Goal: Information Seeking & Learning: Learn about a topic

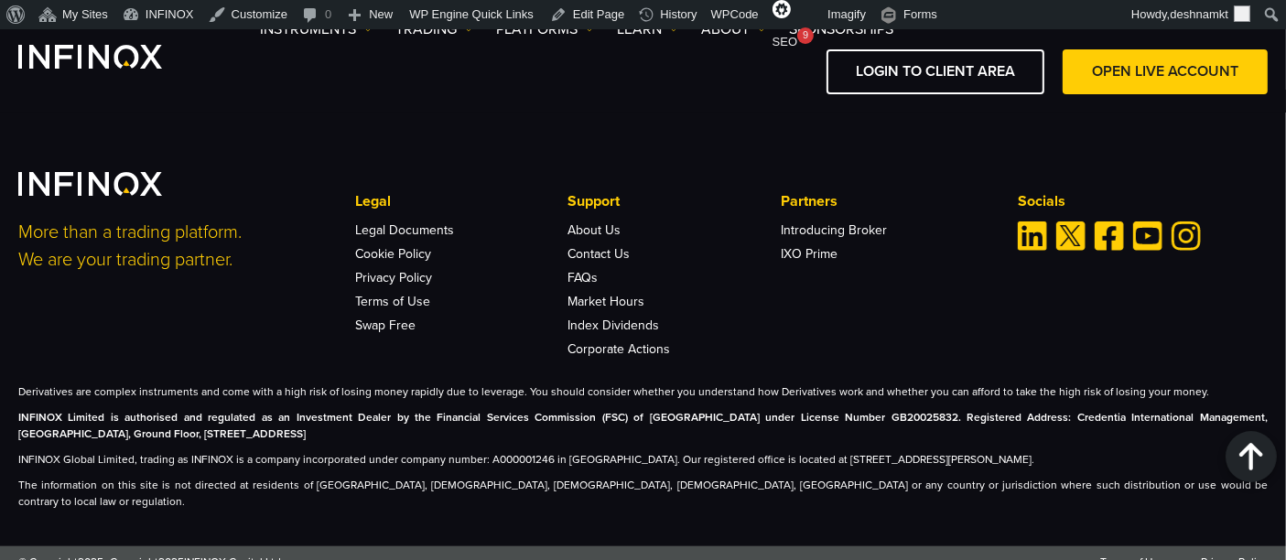
scroll to position [5888, 0]
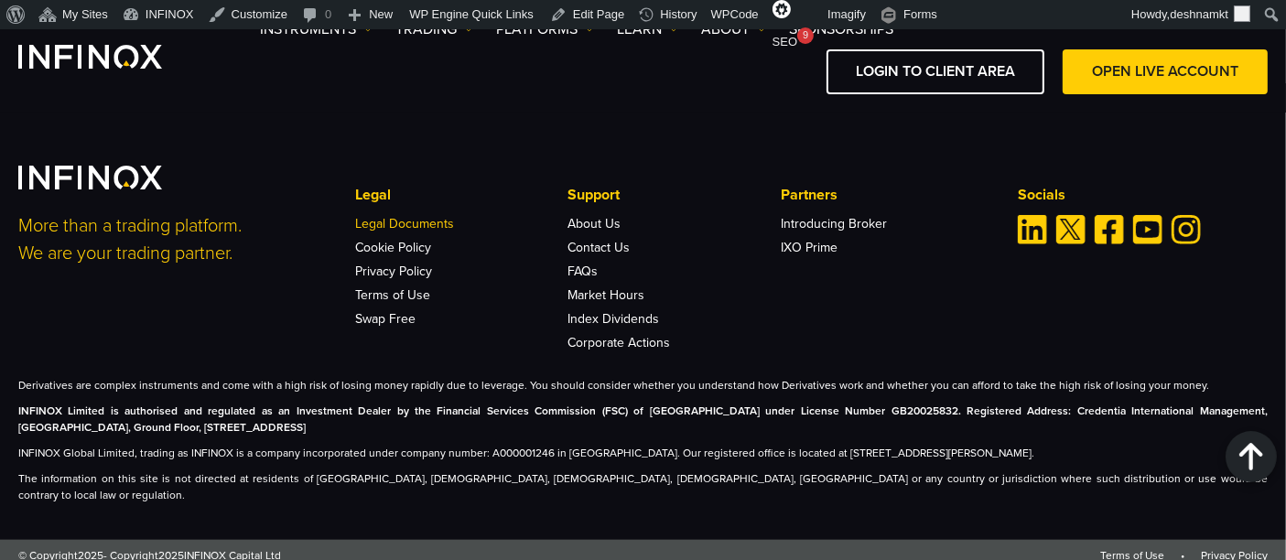
click at [379, 231] on link "Legal Documents" at bounding box center [404, 224] width 99 height 16
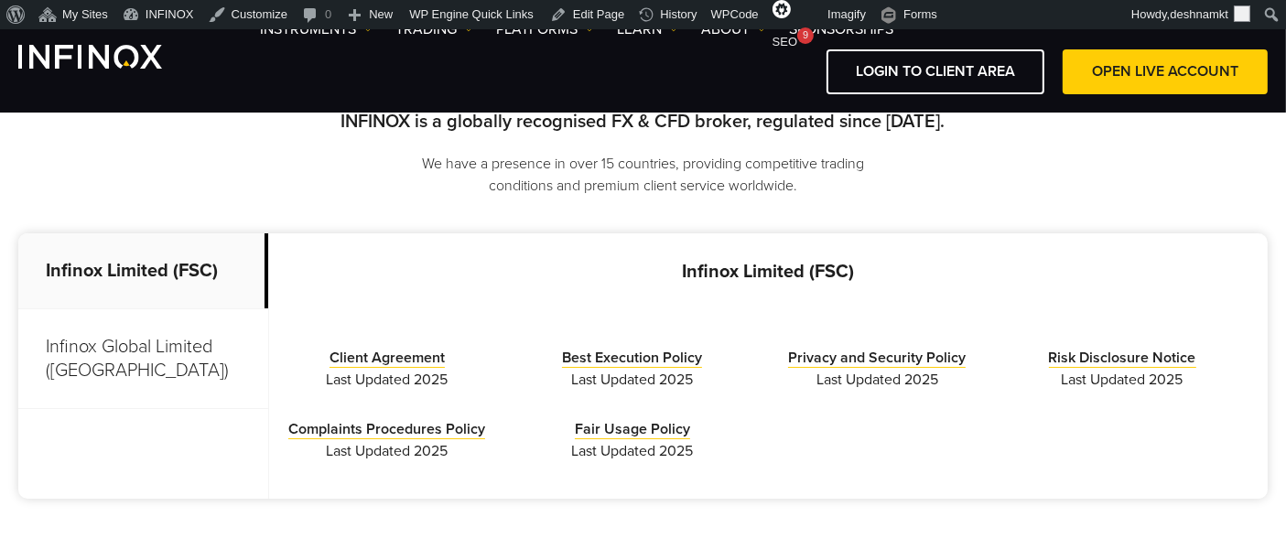
click at [143, 359] on p "Infinox Global Limited (Anguilla)" at bounding box center [143, 359] width 250 height 100
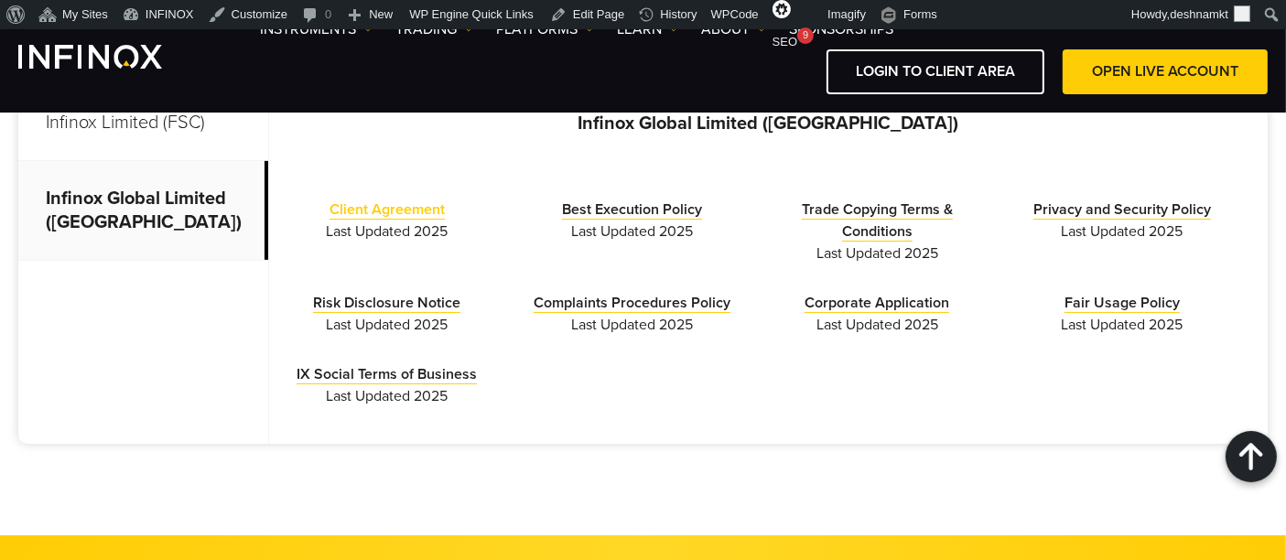
scroll to position [610, 0]
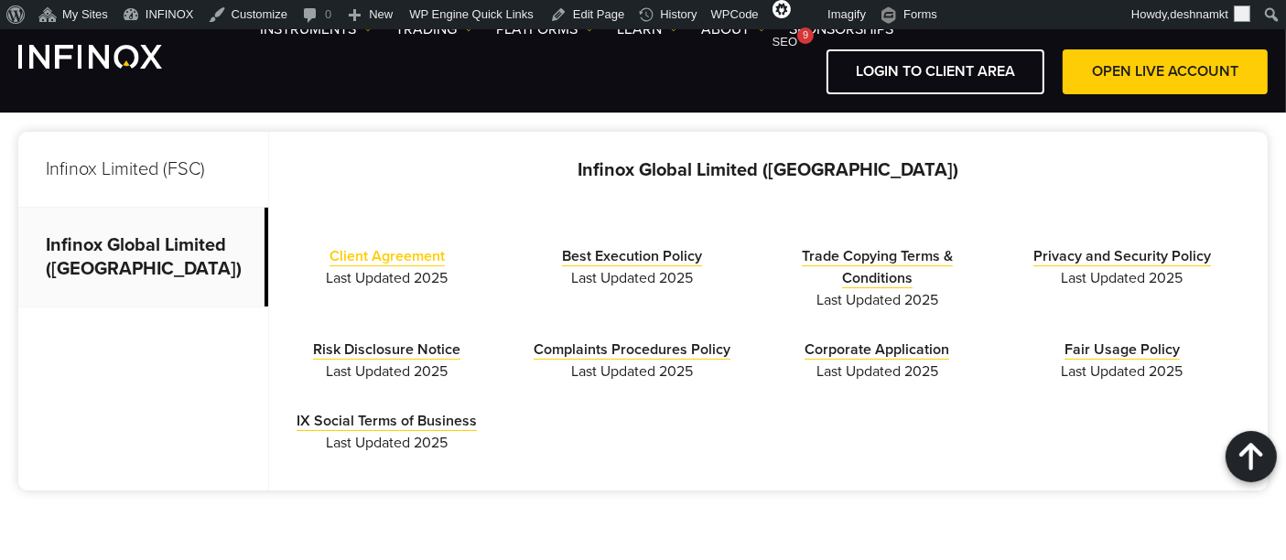
click at [361, 251] on link "Client Agreement" at bounding box center [387, 256] width 115 height 19
click at [668, 260] on link "Best Execution Policy" at bounding box center [632, 256] width 140 height 19
click at [685, 347] on link "Complaints Procedures Policy" at bounding box center [632, 349] width 197 height 19
click at [863, 356] on link "Corporate Application" at bounding box center [877, 349] width 145 height 19
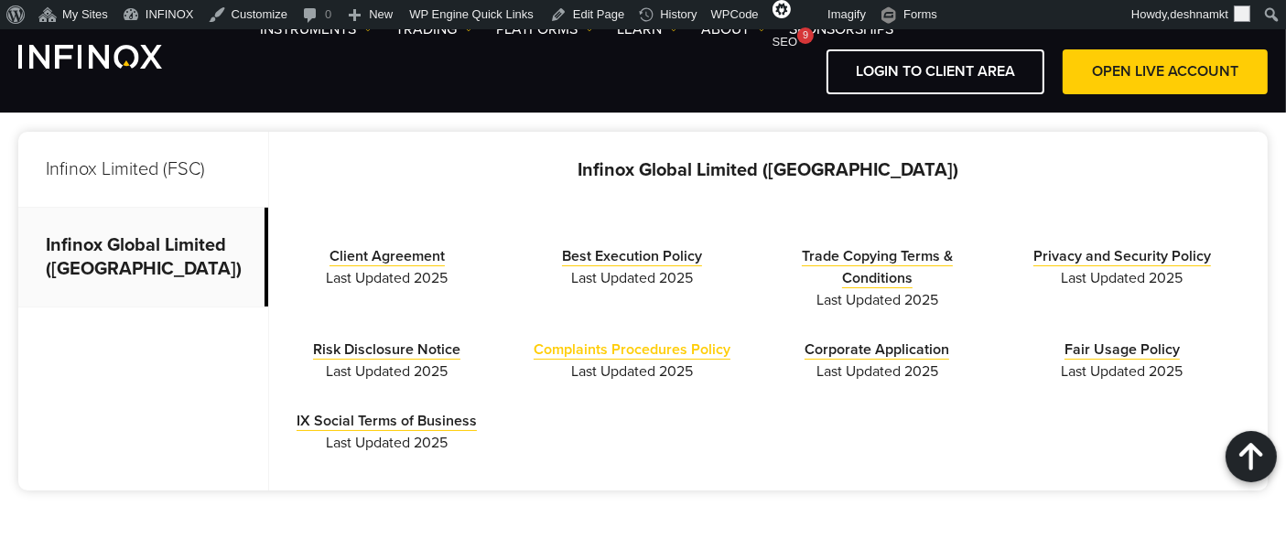
click at [543, 349] on link "Complaints Procedures Policy" at bounding box center [632, 349] width 197 height 19
